Goal: Task Accomplishment & Management: Manage account settings

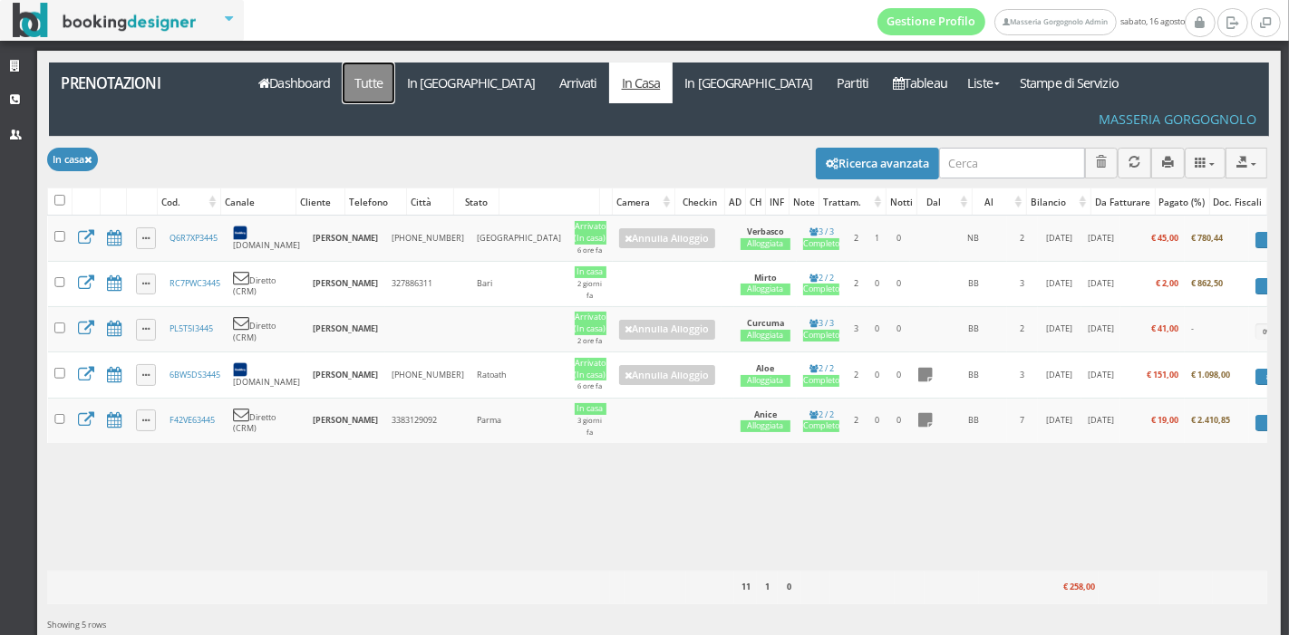
click at [365, 83] on link "Tutte" at bounding box center [369, 83] width 53 height 41
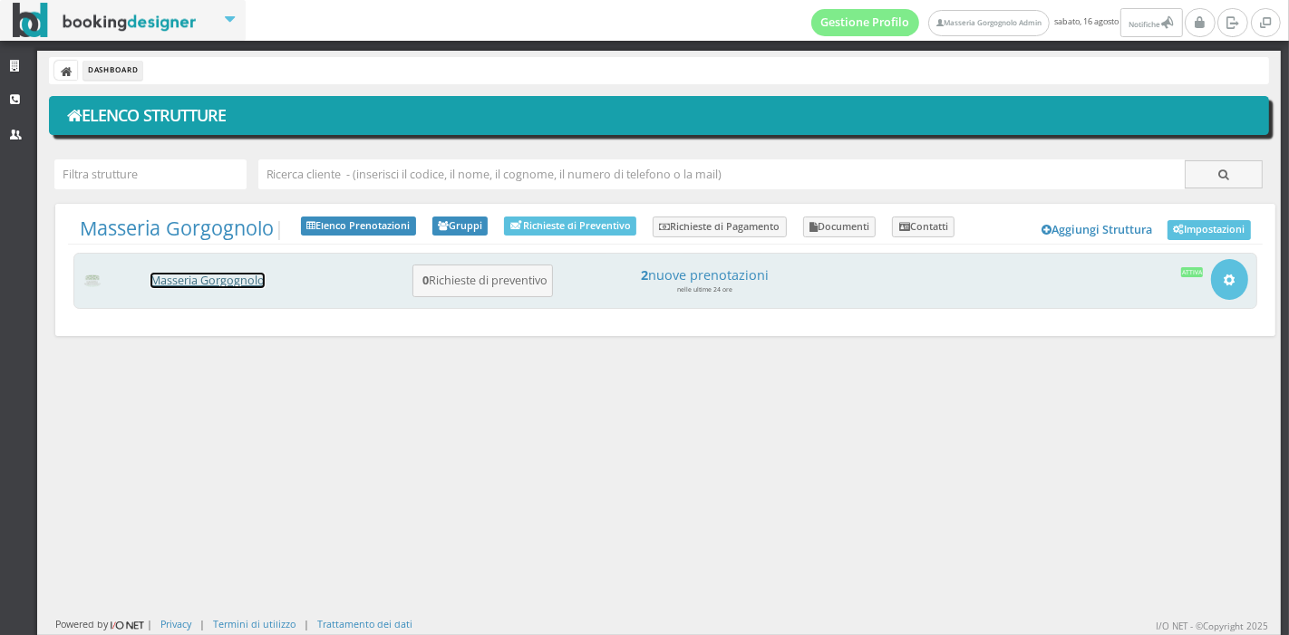
click at [256, 283] on link "Masseria Gorgognolo" at bounding box center [207, 280] width 114 height 15
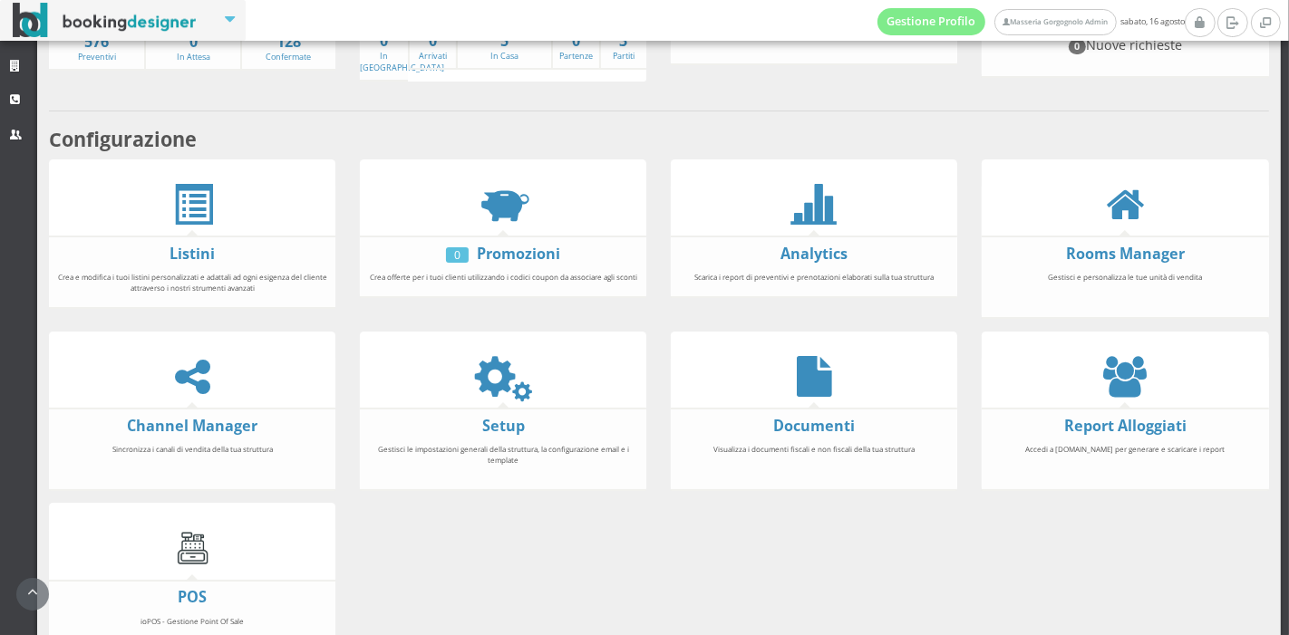
scroll to position [264, 0]
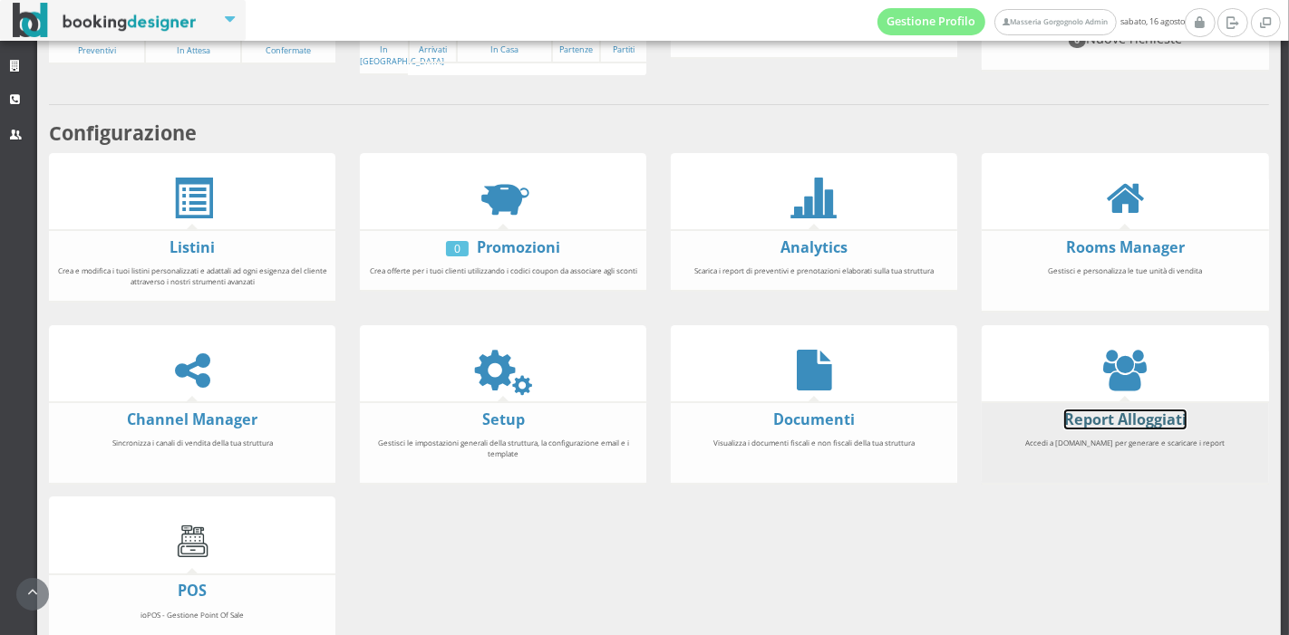
click at [1137, 419] on link "Report Alloggiati" at bounding box center [1125, 420] width 122 height 20
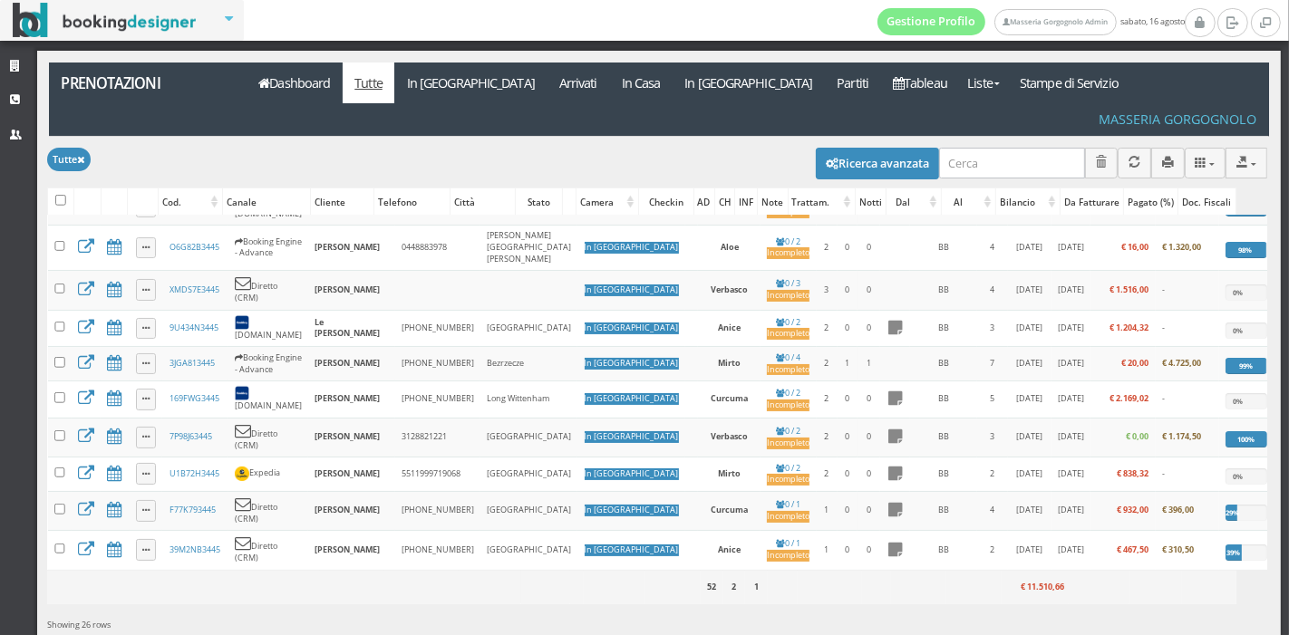
scroll to position [305, 0]
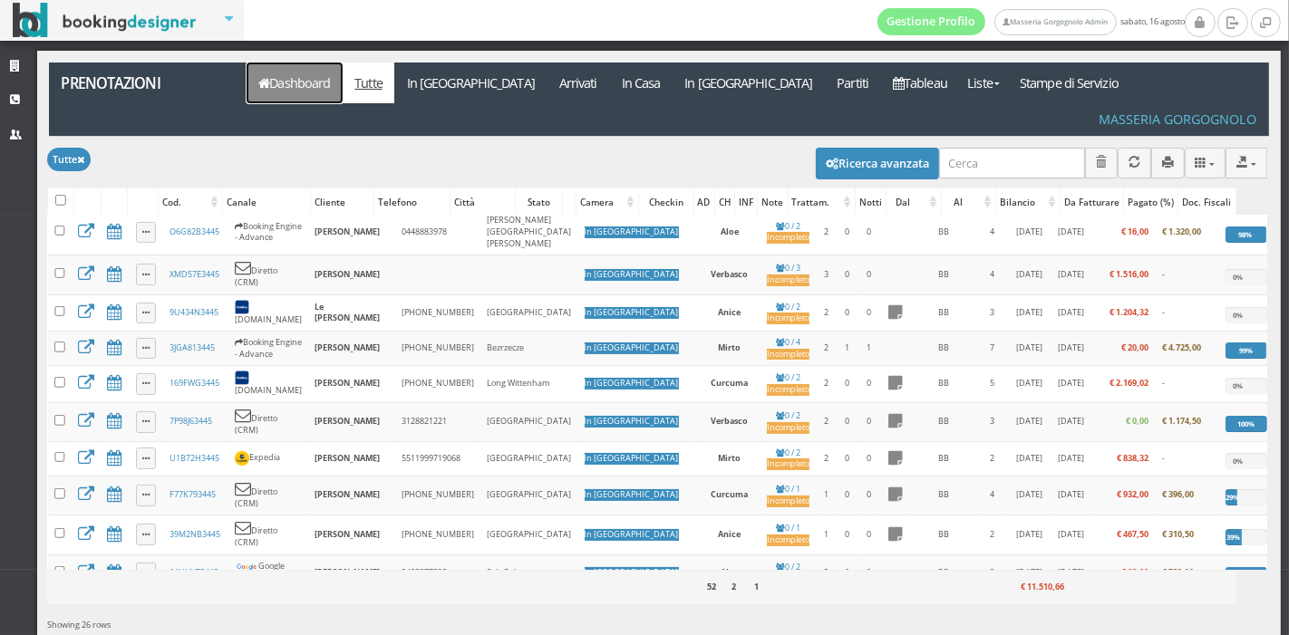
click at [311, 77] on link "Dashboard" at bounding box center [295, 83] width 96 height 41
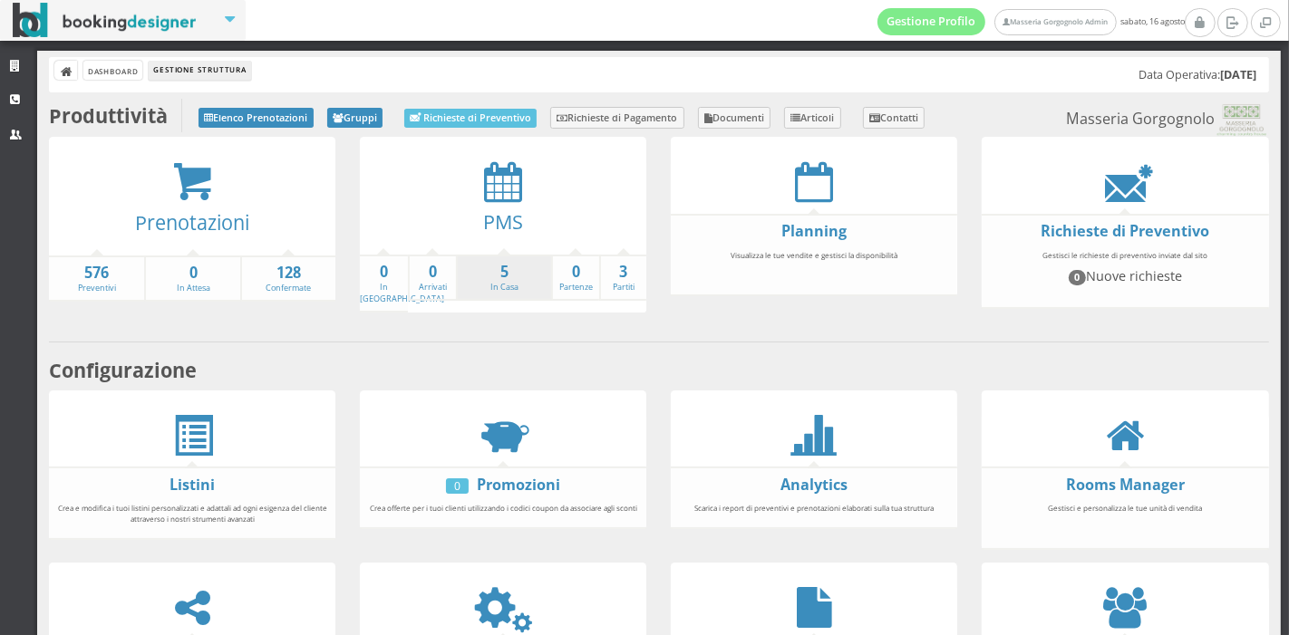
click at [502, 296] on li "5 In Casa" at bounding box center [503, 278] width 95 height 47
click at [500, 285] on link "5 In Casa" at bounding box center [504, 278] width 93 height 32
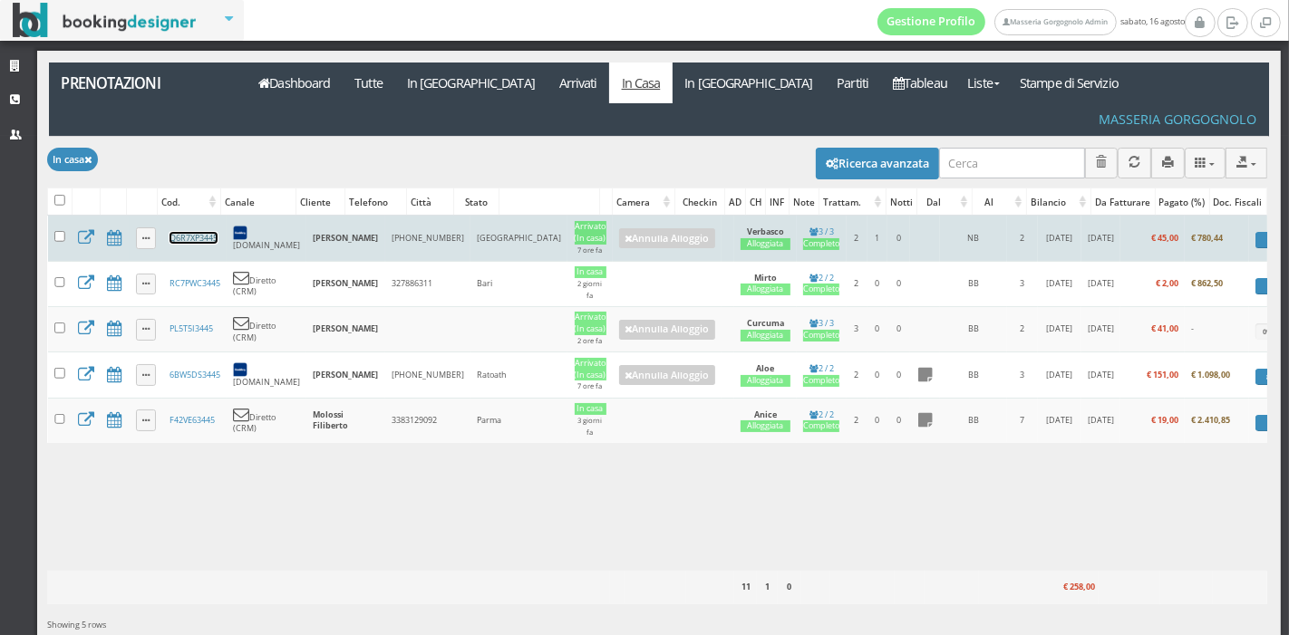
click at [194, 232] on link "Q6R7XP3445" at bounding box center [193, 238] width 48 height 12
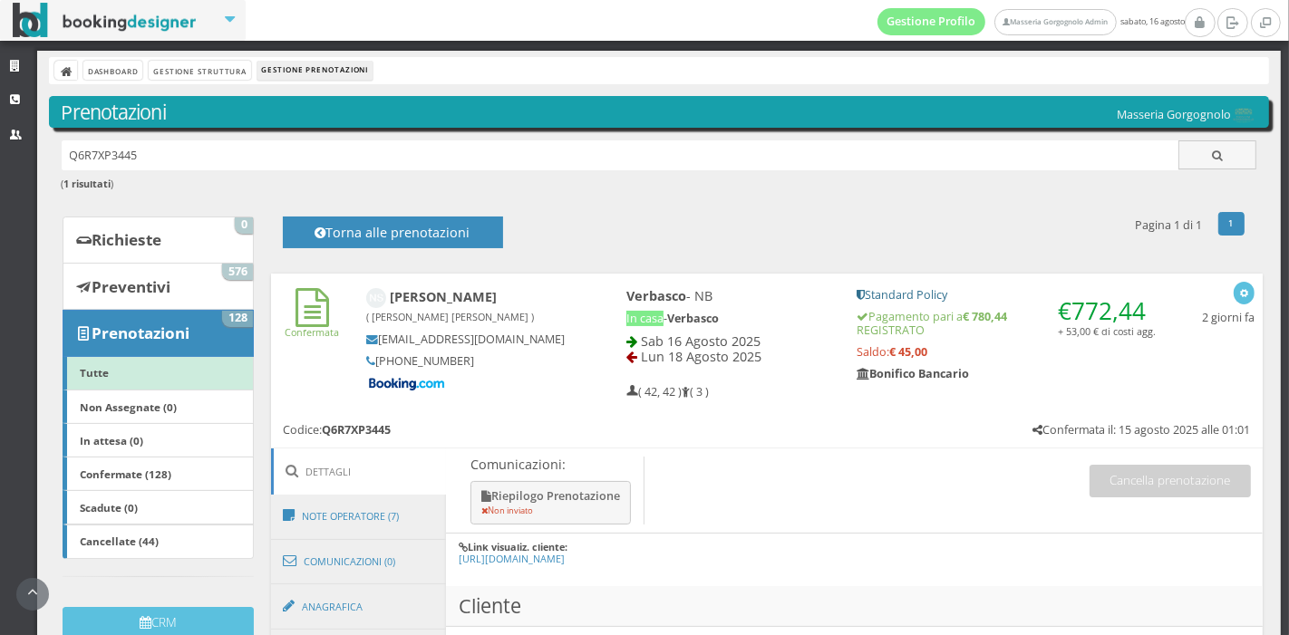
scroll to position [334, 0]
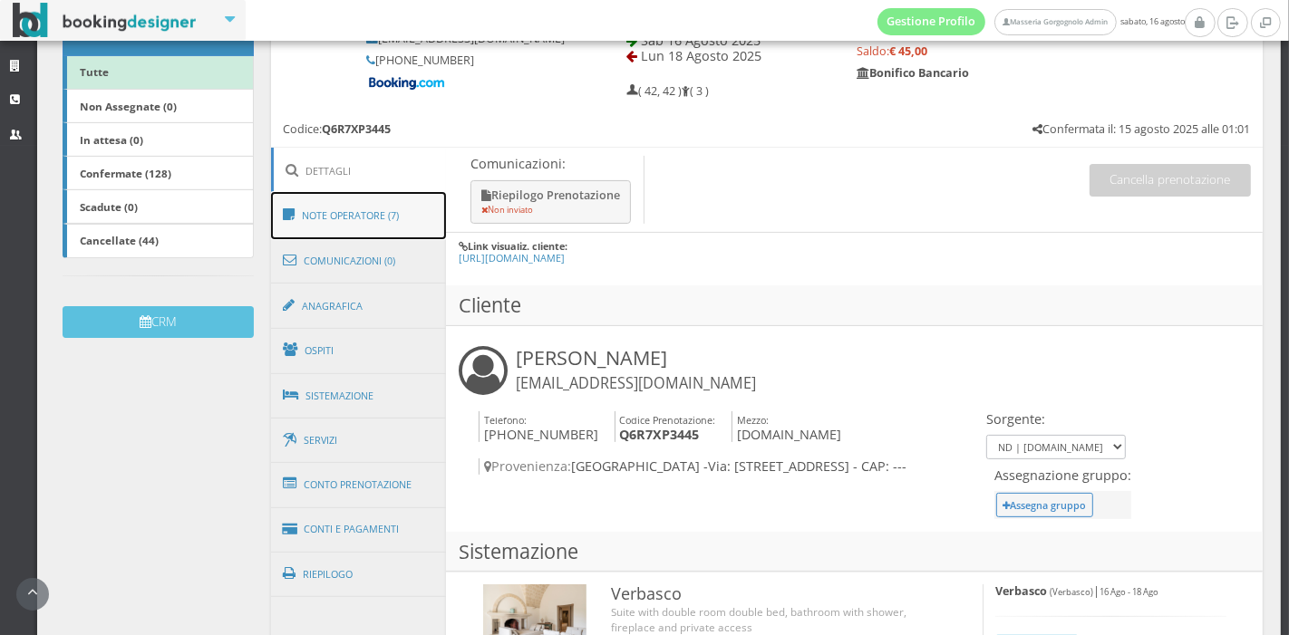
click at [386, 215] on link "Note Operatore (7)" at bounding box center [359, 215] width 176 height 47
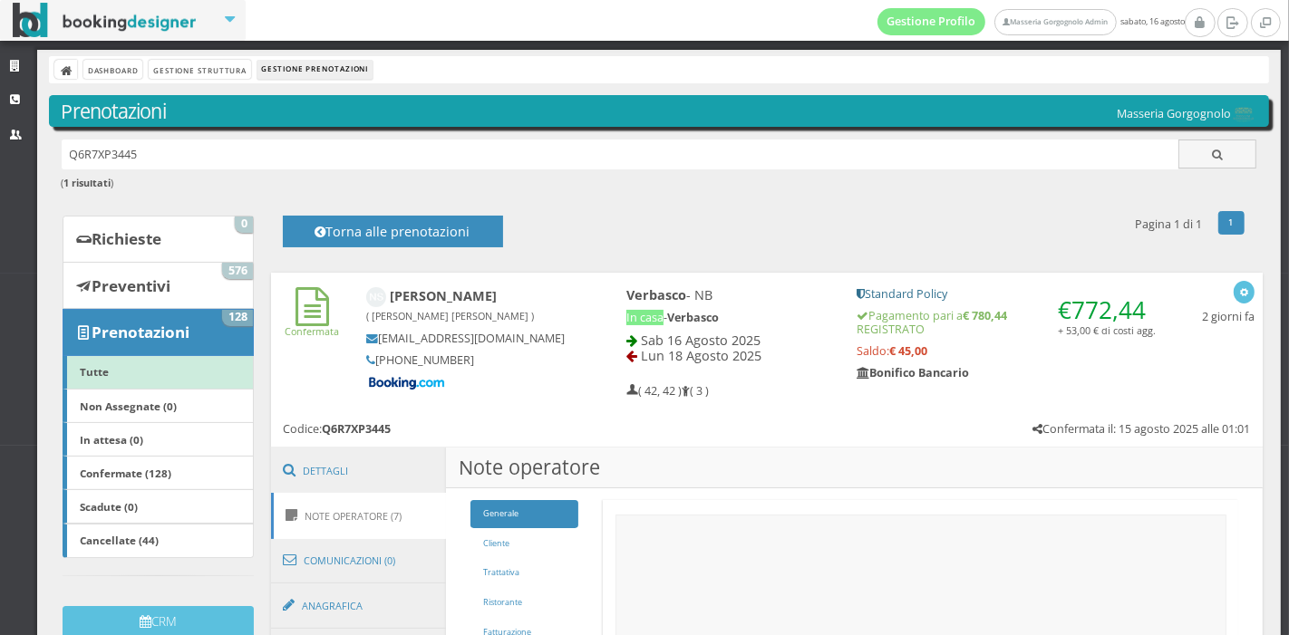
scroll to position [0, 0]
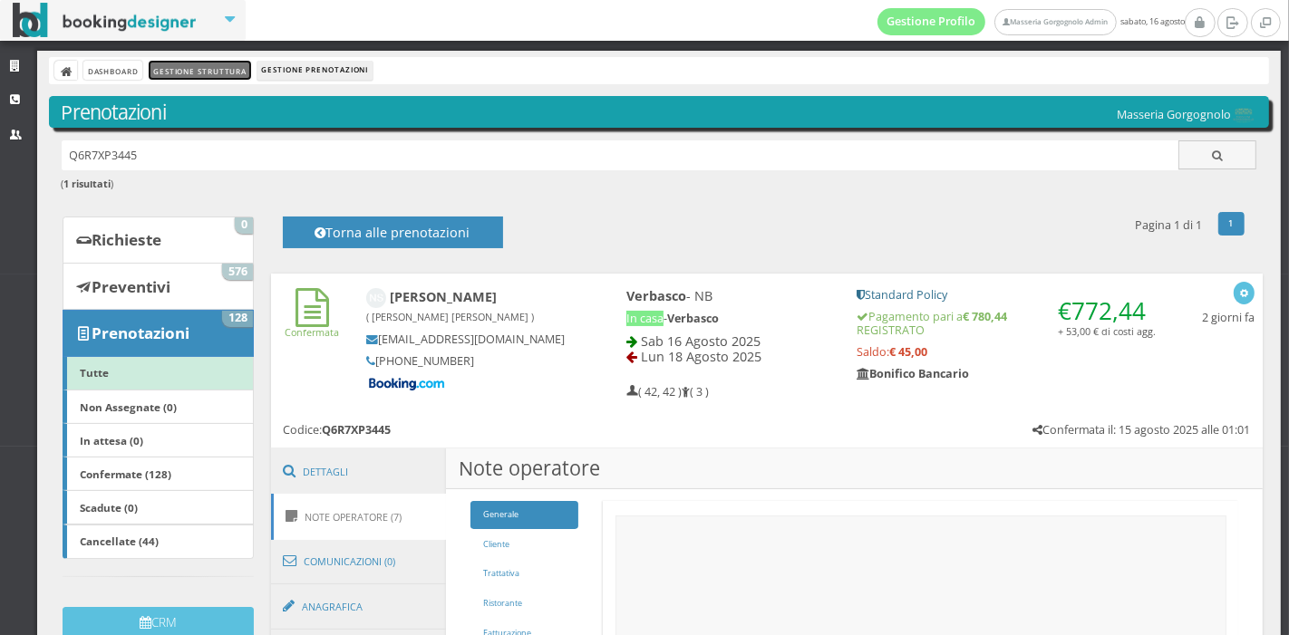
click at [219, 71] on link "Gestione Struttura" at bounding box center [200, 70] width 102 height 19
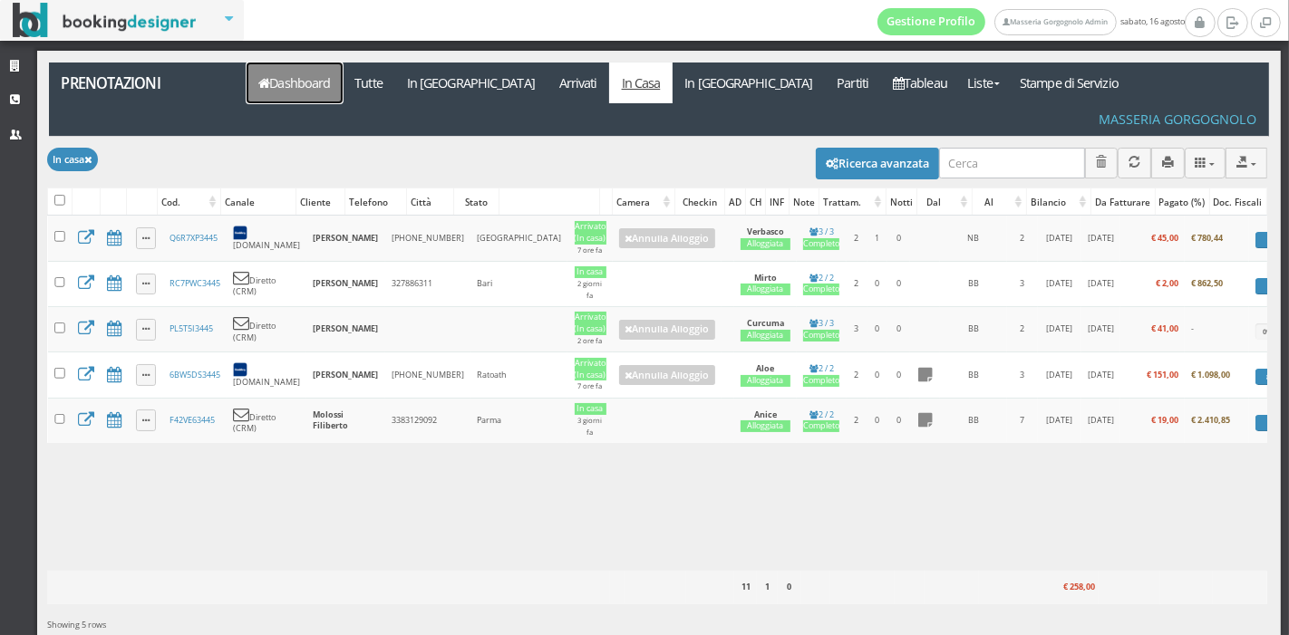
click at [282, 97] on link "Dashboard" at bounding box center [295, 83] width 96 height 41
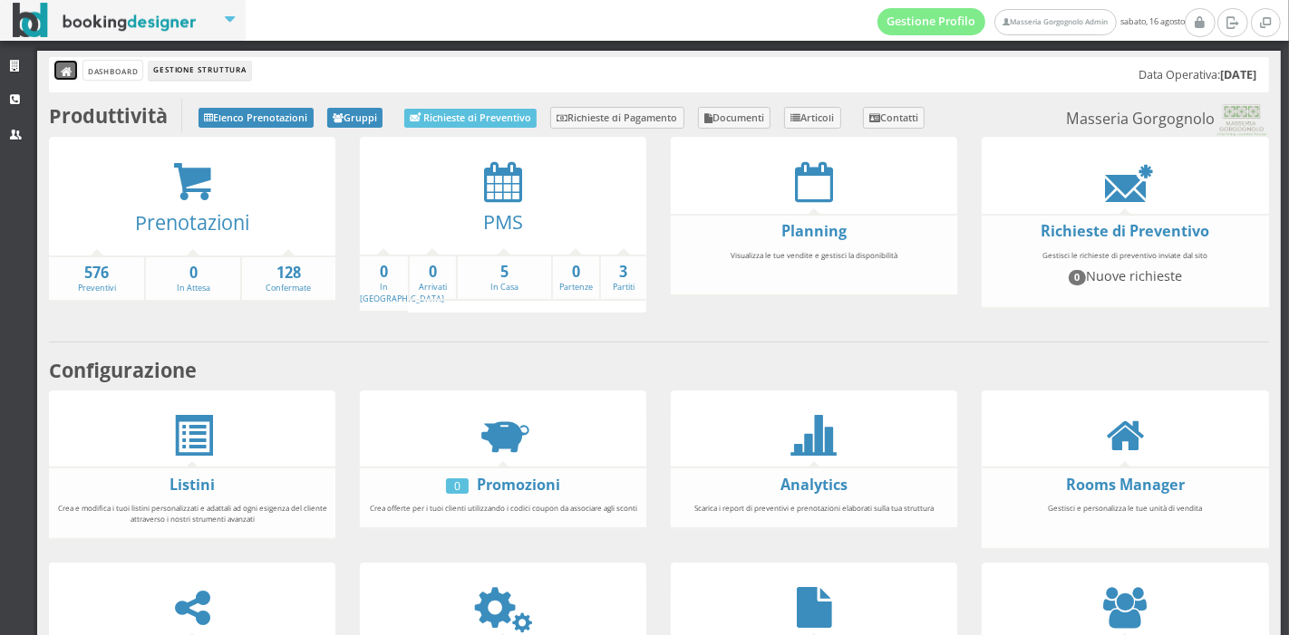
click at [72, 71] on icon at bounding box center [67, 72] width 13 height 13
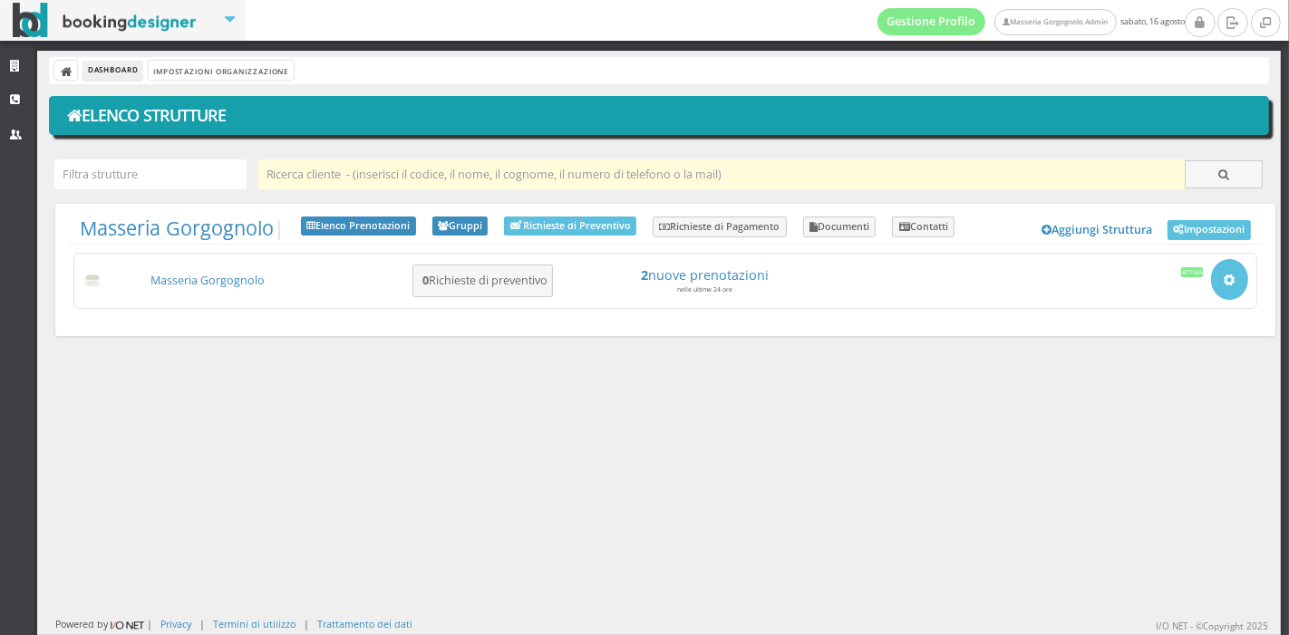
click at [300, 174] on input "text" at bounding box center [721, 175] width 927 height 30
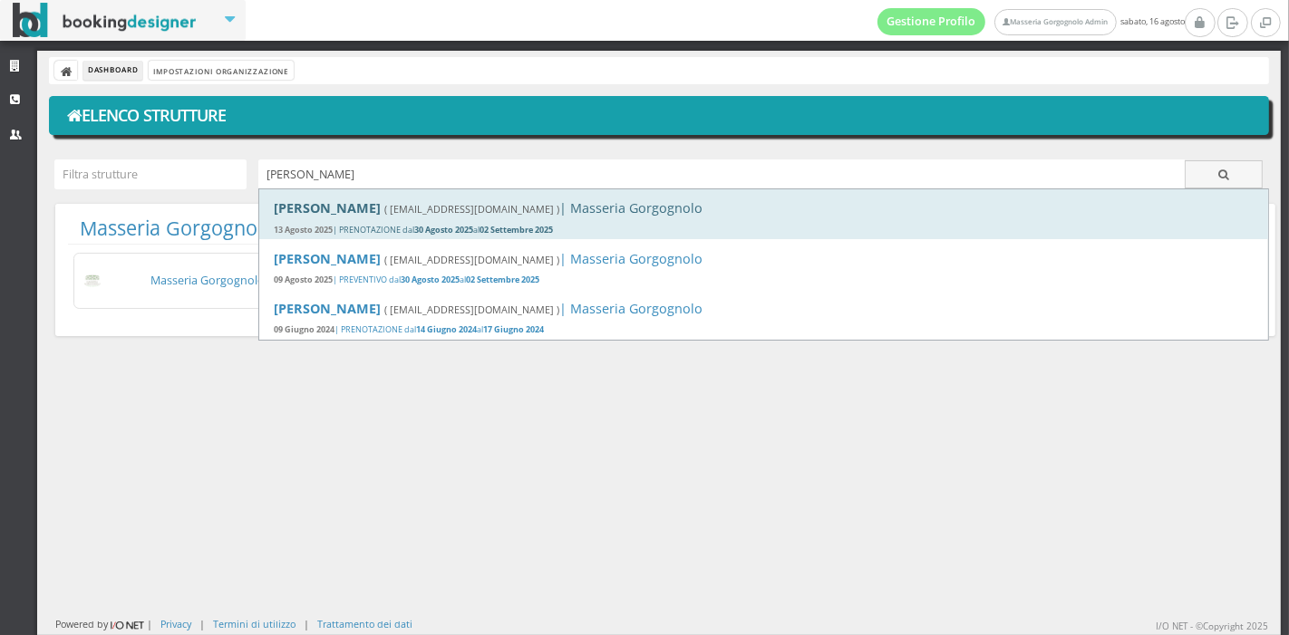
type input "jona"
click at [343, 211] on b "[PERSON_NAME]" at bounding box center [327, 207] width 107 height 17
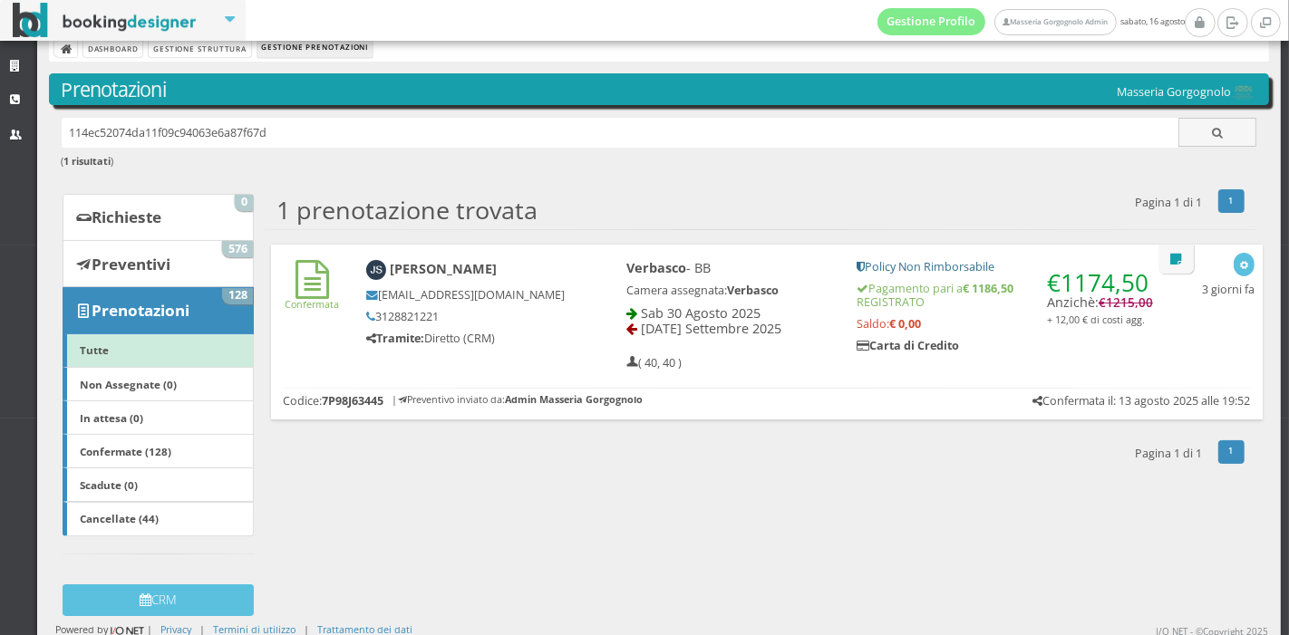
scroll to position [24, 0]
click at [576, 338] on div "[PERSON_NAME] [EMAIL_ADDRESS][DOMAIN_NAME] 3128821221 Tramite: Diretto (CRM)" at bounding box center [477, 303] width 248 height 102
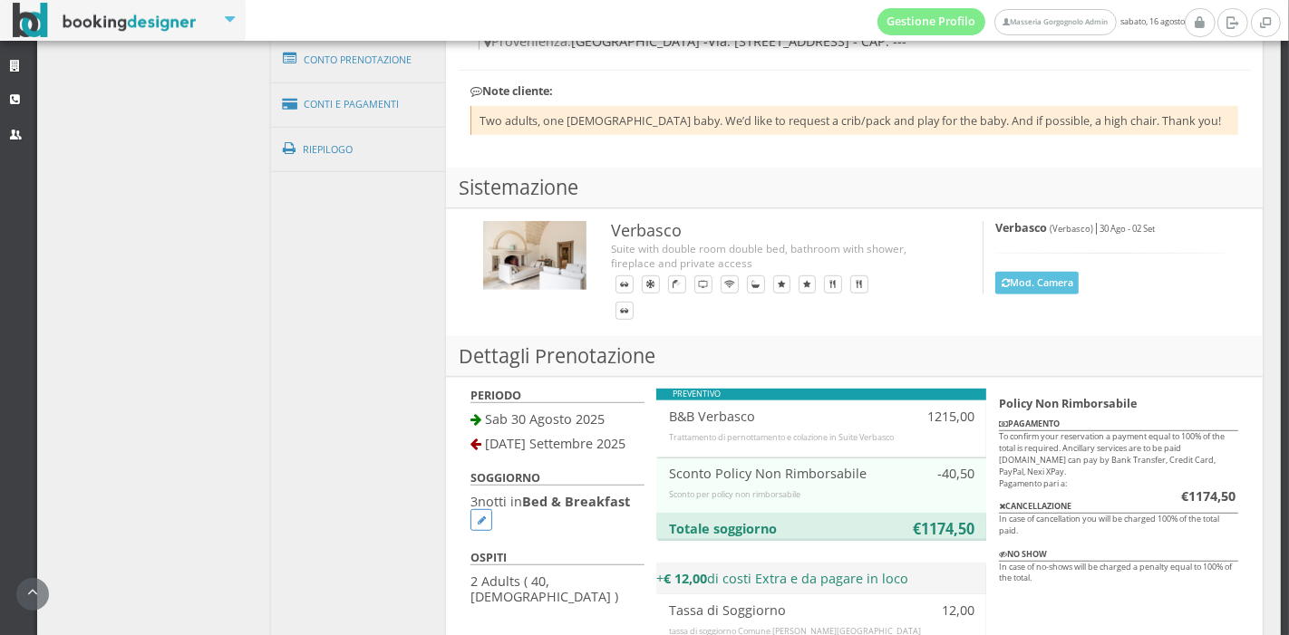
scroll to position [808, 0]
